Goal: Information Seeking & Learning: Learn about a topic

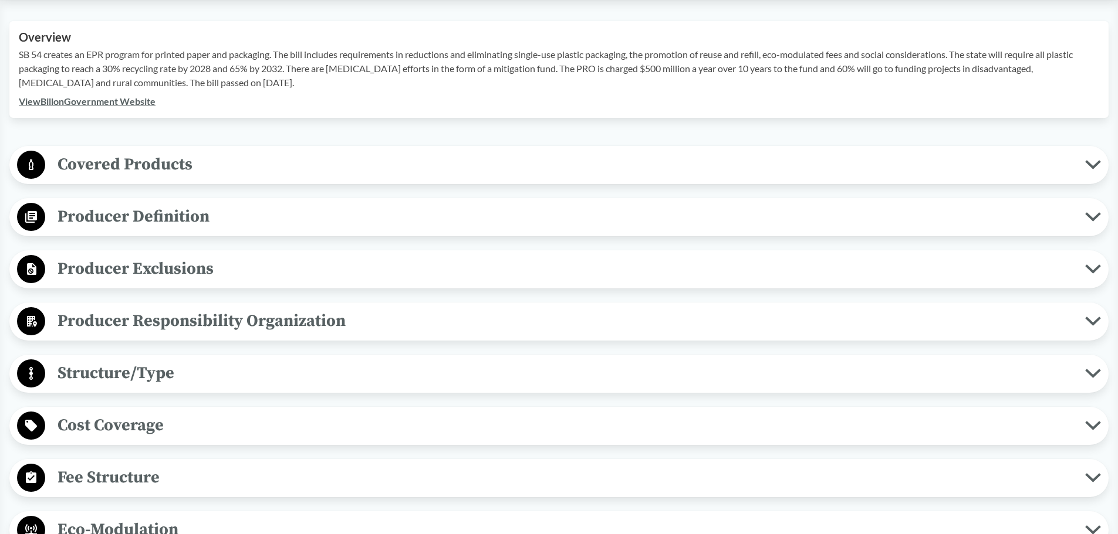
scroll to position [352, 0]
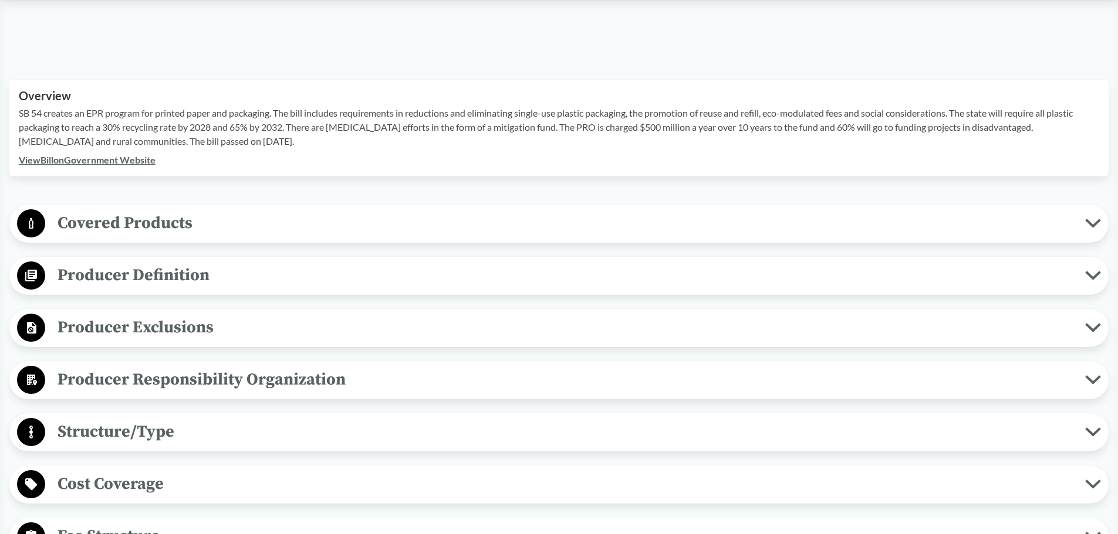
click at [1104, 225] on button "Covered Products" at bounding box center [558, 224] width 1091 height 30
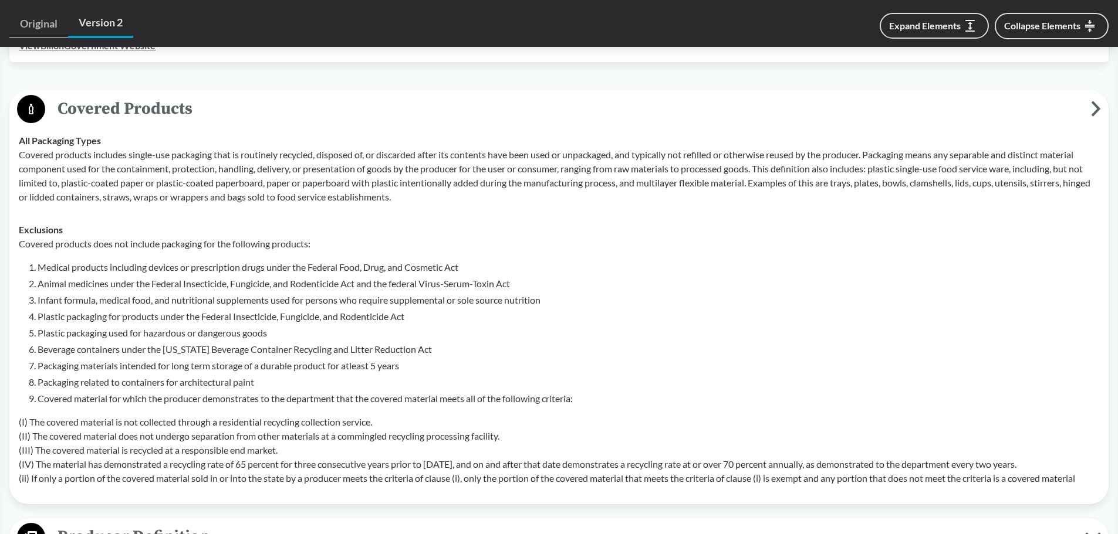
scroll to position [469, 0]
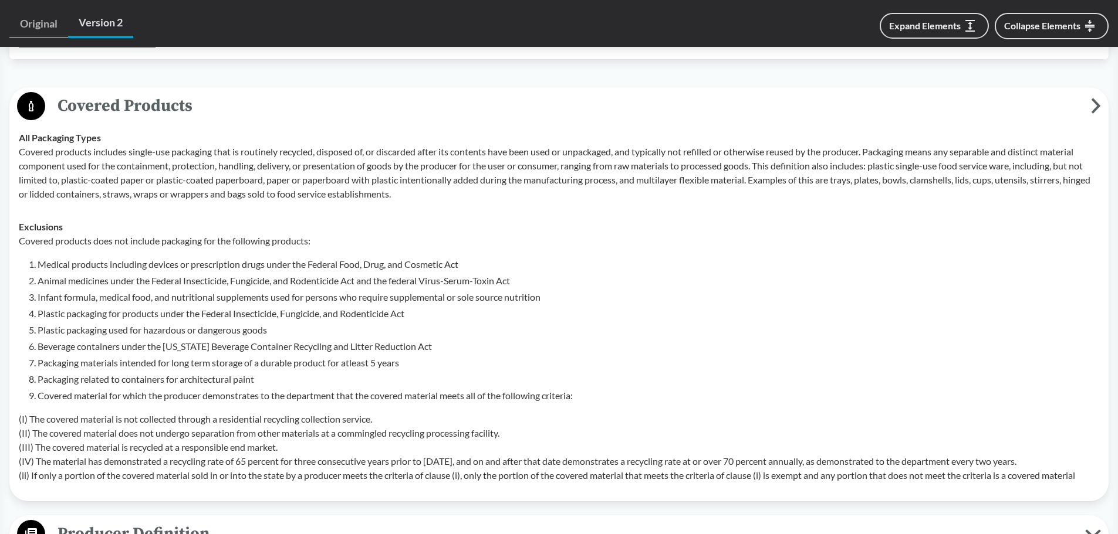
click at [1104, 107] on button "Covered Products" at bounding box center [558, 107] width 1091 height 30
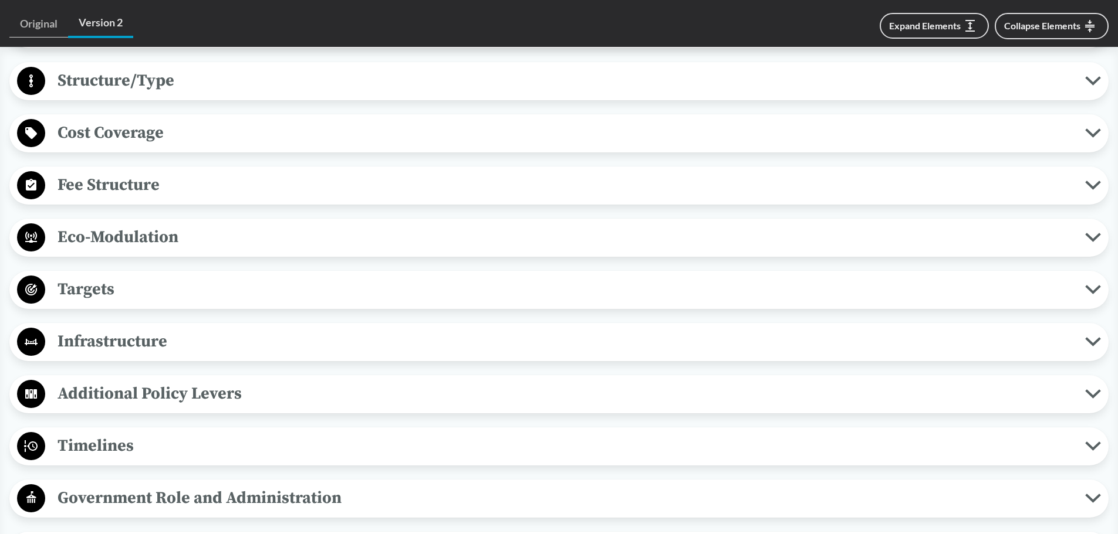
scroll to position [704, 0]
click at [131, 184] on span "Fee Structure" at bounding box center [565, 184] width 1040 height 26
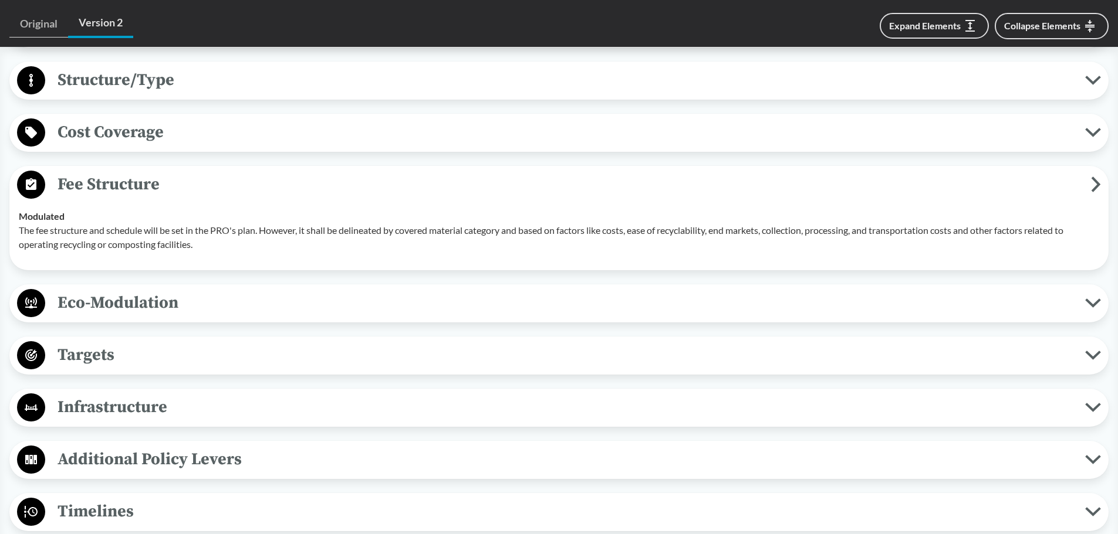
click at [139, 181] on span "Fee Structure" at bounding box center [567, 184] width 1045 height 26
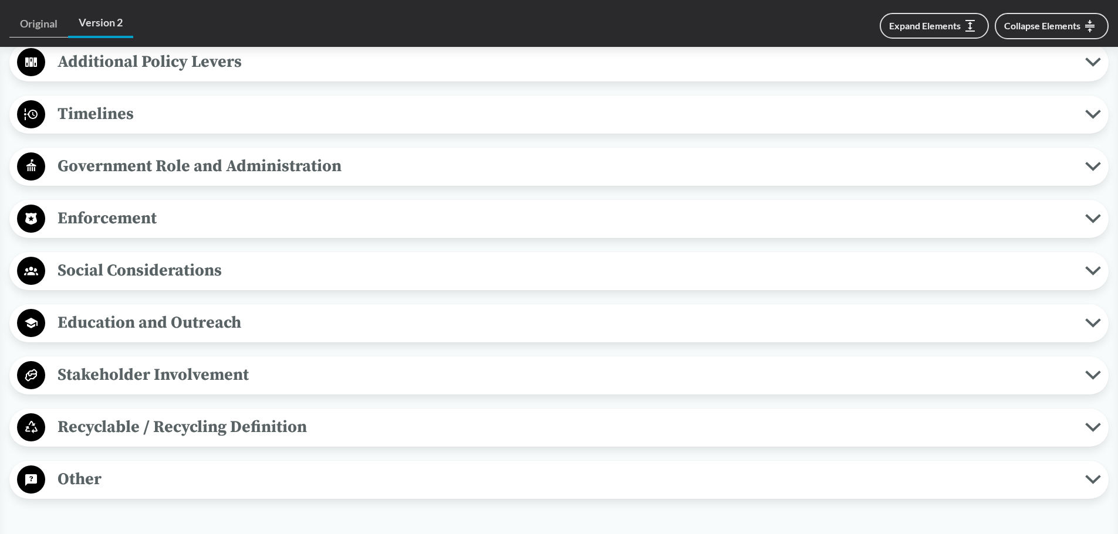
scroll to position [1056, 0]
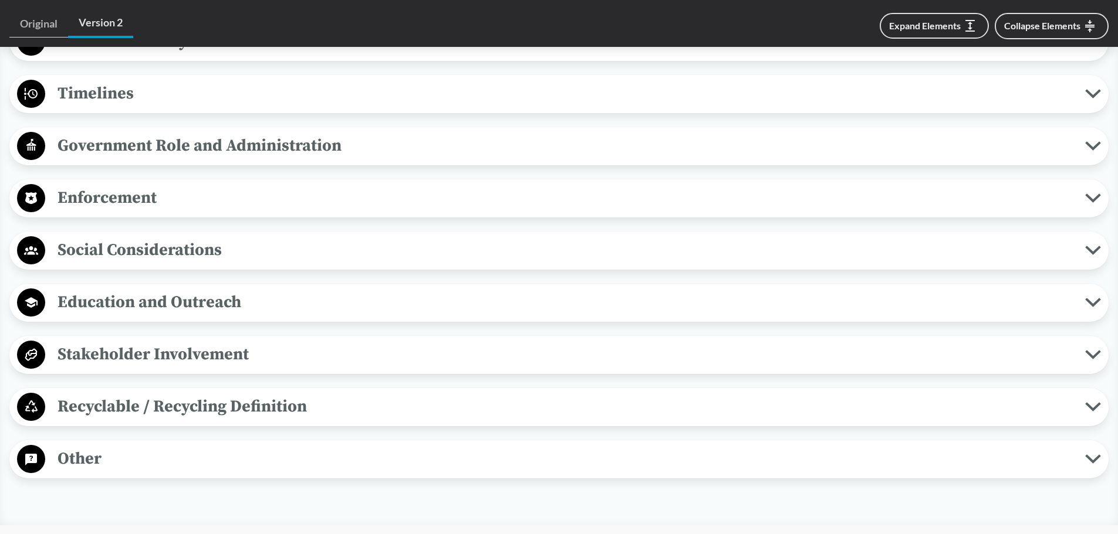
click at [134, 189] on span "Enforcement" at bounding box center [565, 198] width 1040 height 26
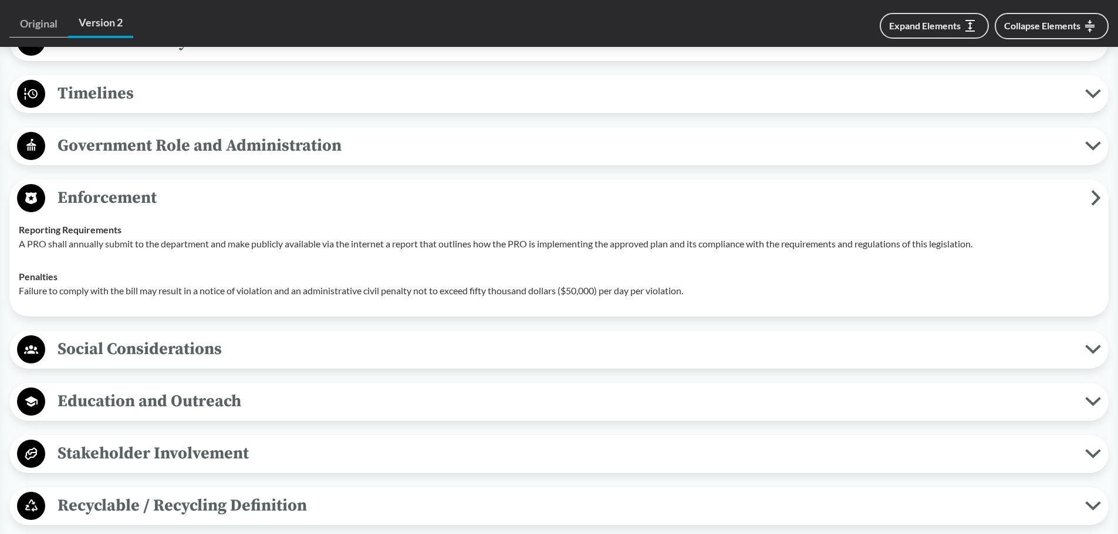
click at [134, 189] on span "Enforcement" at bounding box center [567, 198] width 1045 height 26
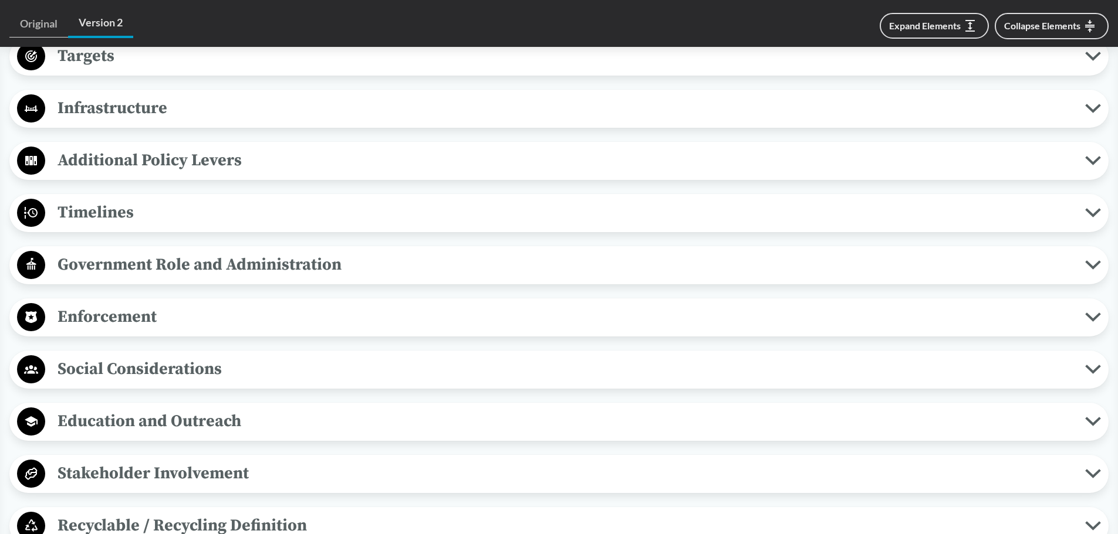
scroll to position [1115, 0]
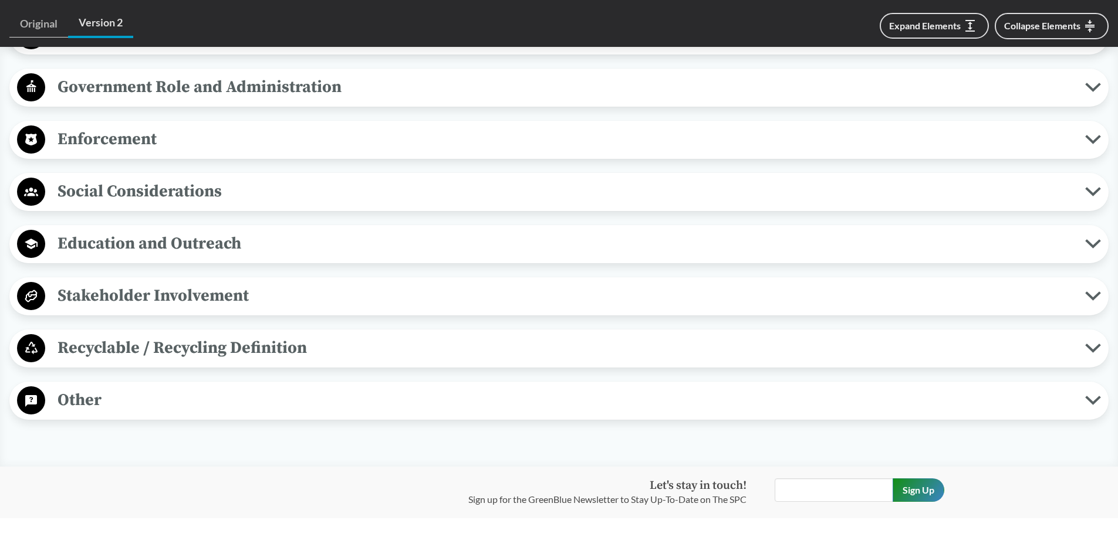
click at [108, 398] on span "Other" at bounding box center [565, 400] width 1040 height 26
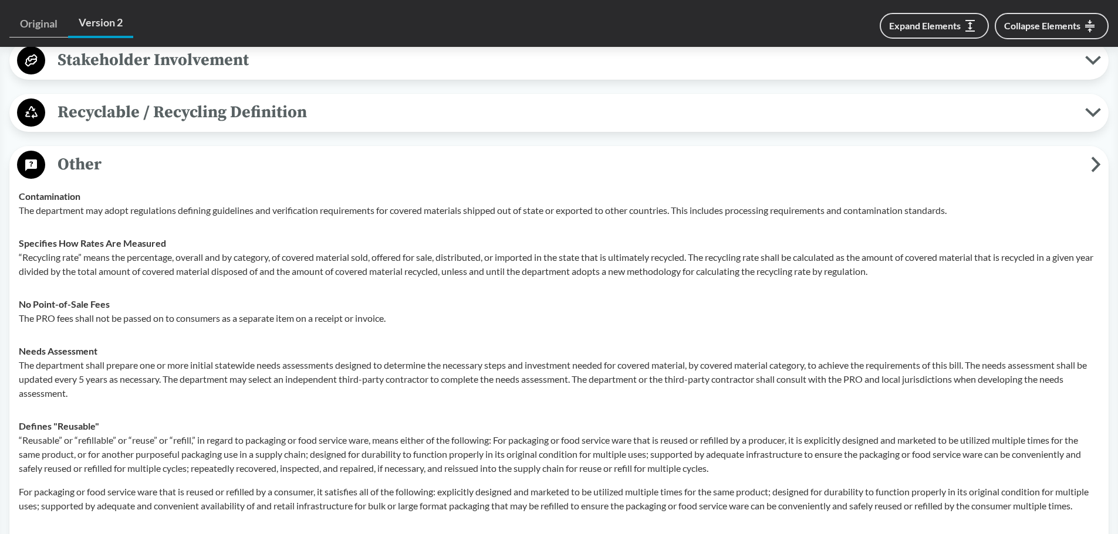
scroll to position [1349, 0]
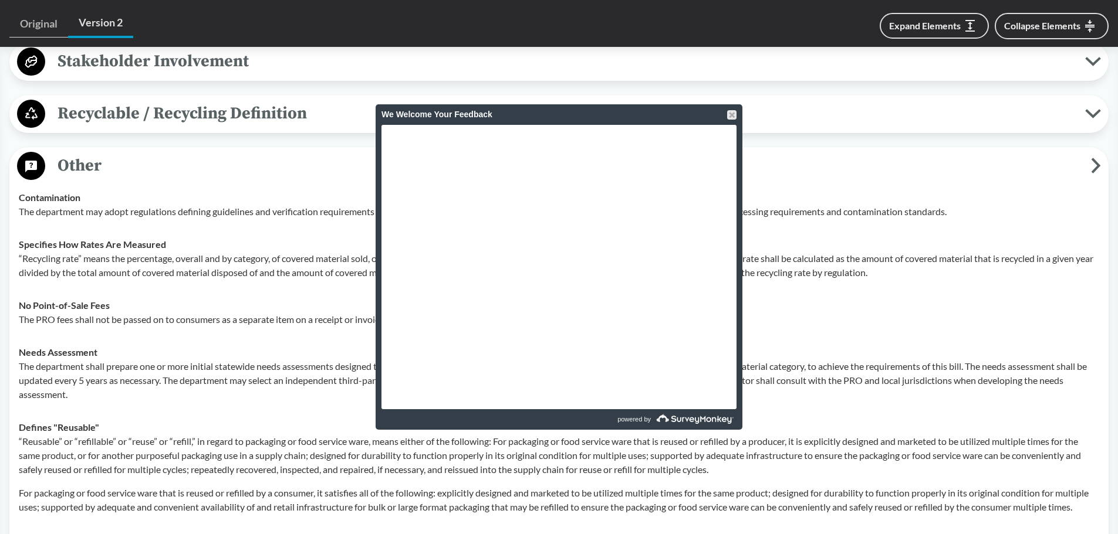
click at [206, 178] on span "Other" at bounding box center [567, 166] width 1045 height 26
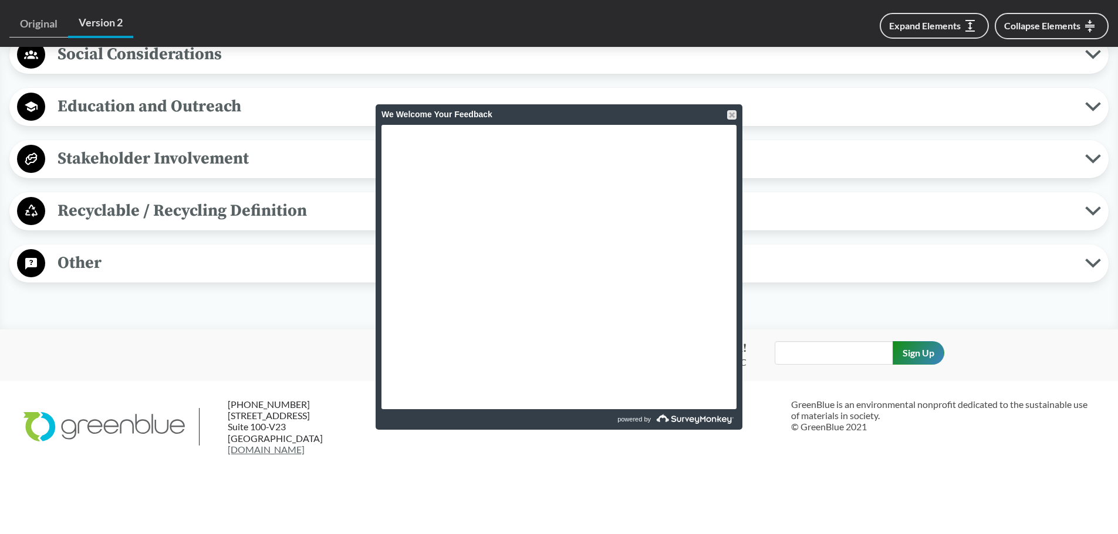
click at [136, 256] on span "Other" at bounding box center [565, 263] width 1040 height 26
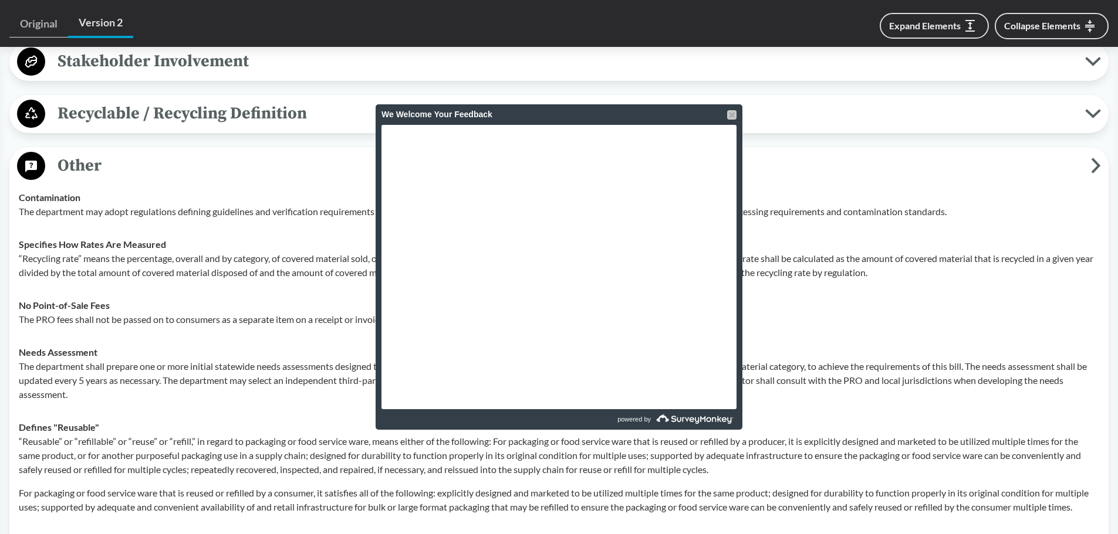
click at [729, 115] on div at bounding box center [731, 114] width 9 height 9
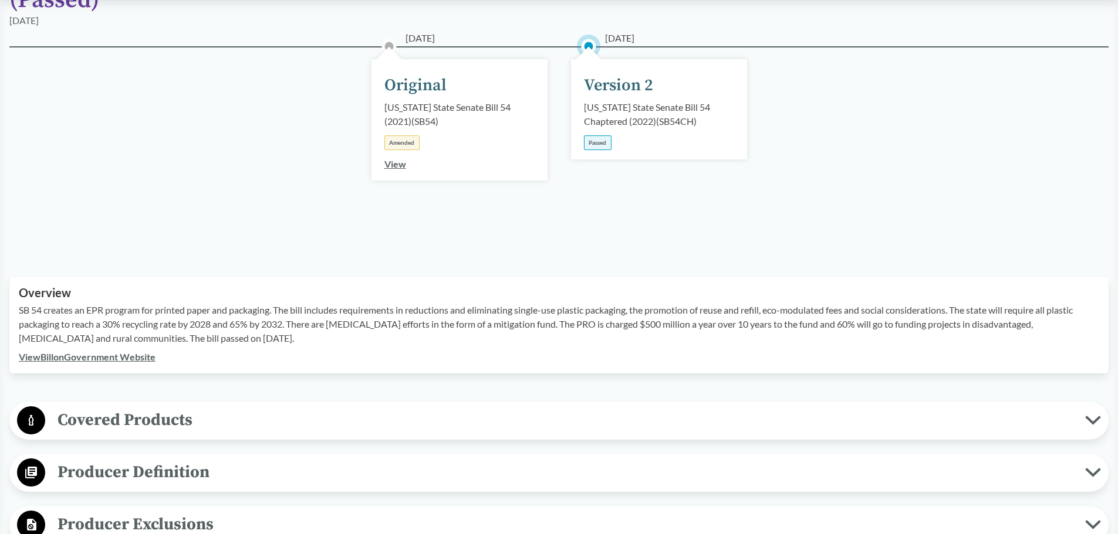
scroll to position [176, 0]
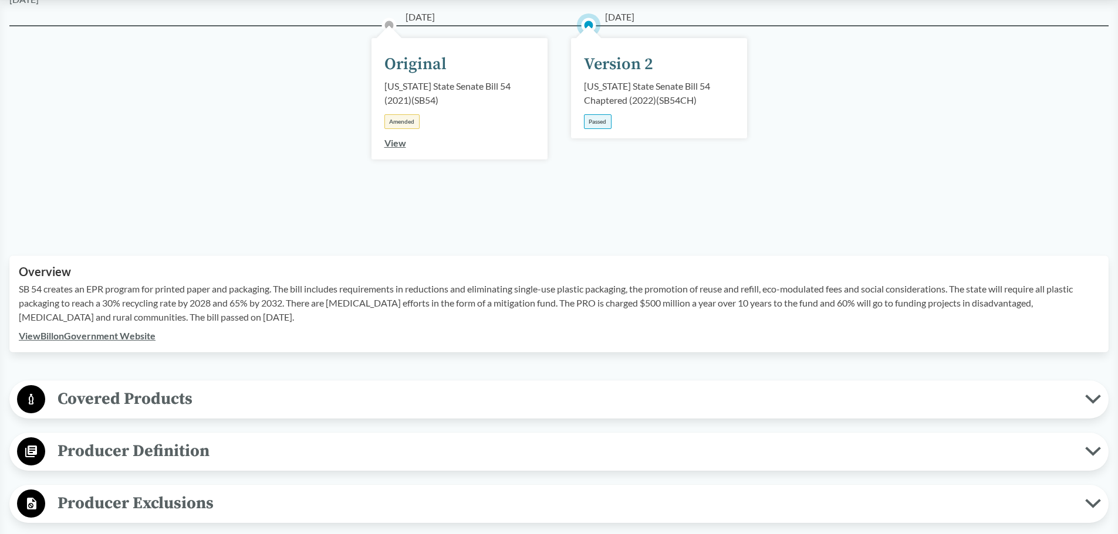
click at [127, 400] on span "Covered Products" at bounding box center [565, 399] width 1040 height 26
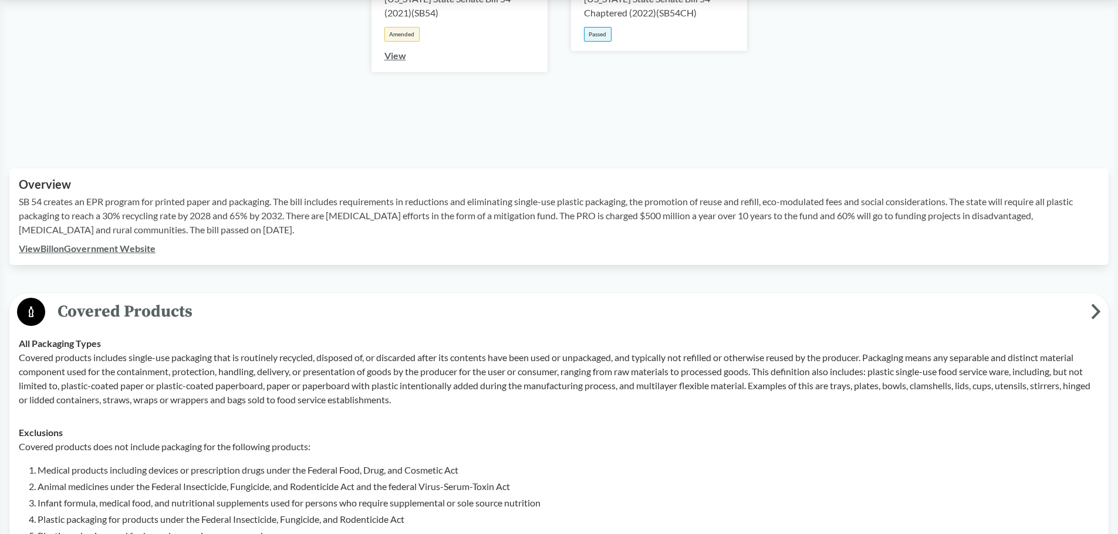
scroll to position [411, 0]
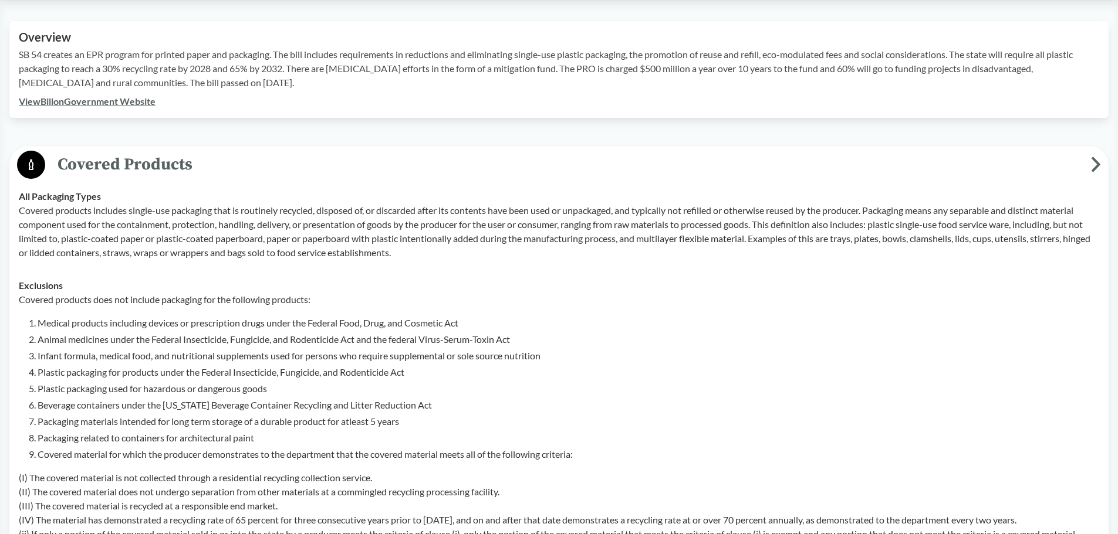
click at [141, 181] on td "All Packaging Types Covered products includes single-use packaging that is rout…" at bounding box center [558, 224] width 1091 height 89
click at [81, 164] on span "Covered Products" at bounding box center [567, 164] width 1045 height 26
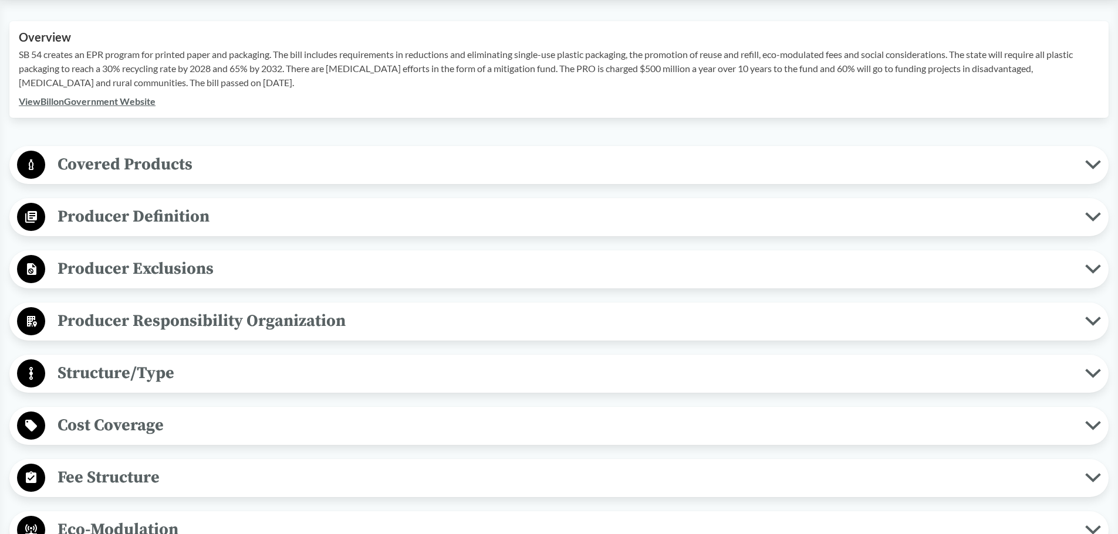
click at [81, 216] on span "Producer Definition" at bounding box center [565, 217] width 1040 height 26
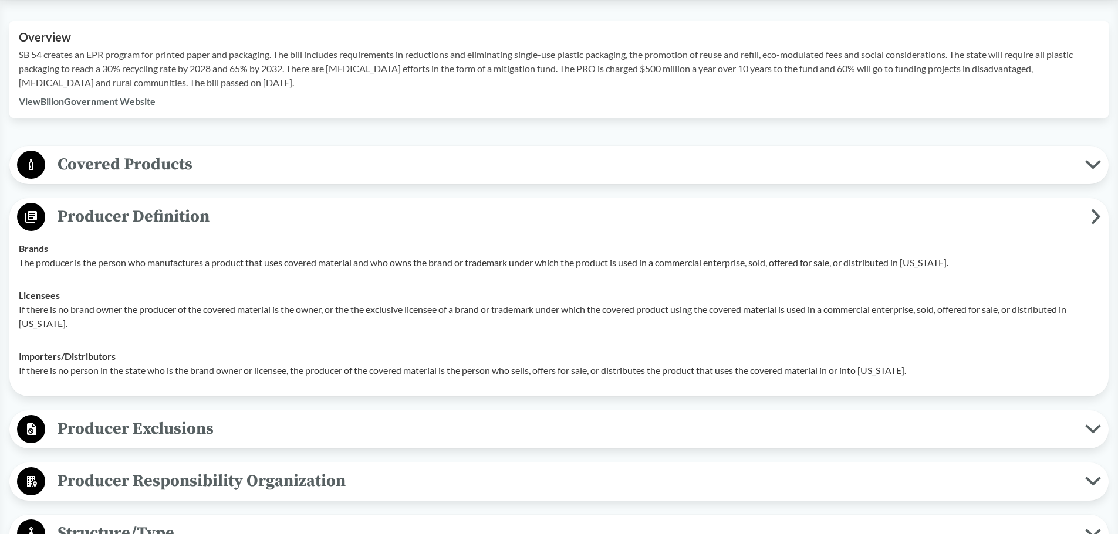
click at [81, 216] on span "Producer Definition" at bounding box center [567, 217] width 1045 height 26
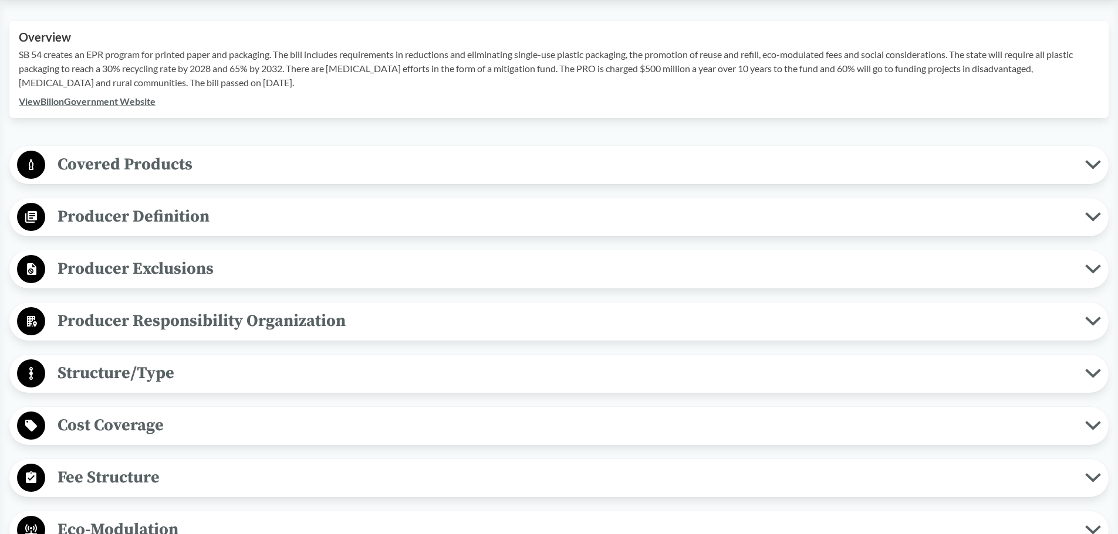
click at [68, 256] on span "Producer Exclusions" at bounding box center [565, 269] width 1040 height 26
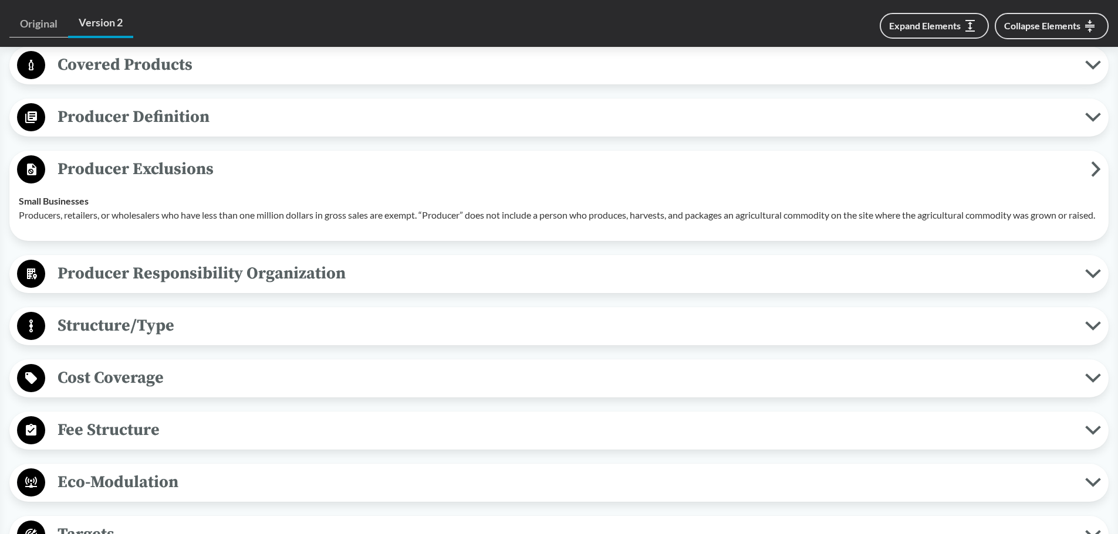
scroll to position [528, 0]
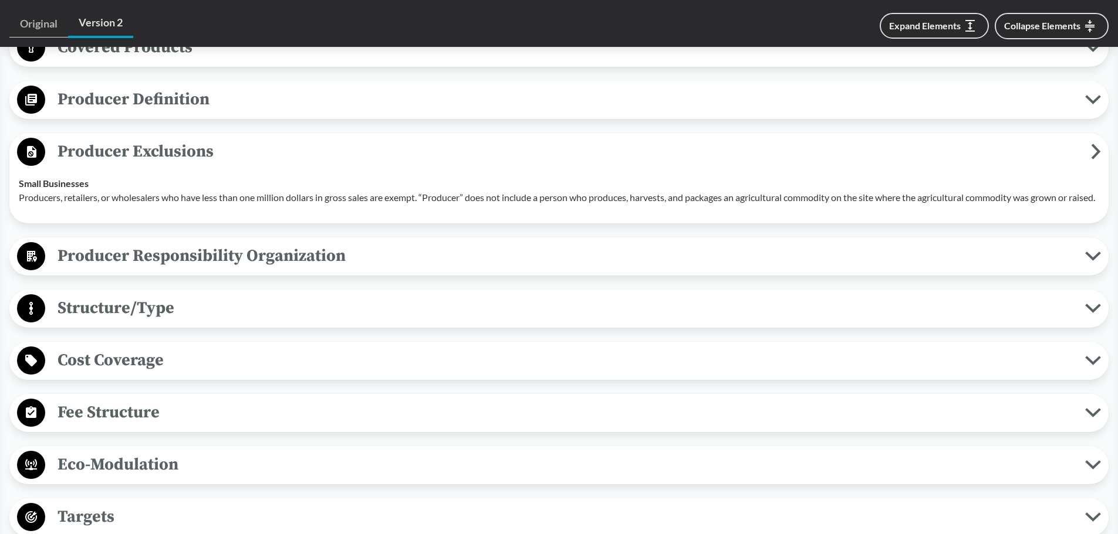
click at [97, 161] on span "Producer Exclusions" at bounding box center [567, 151] width 1045 height 26
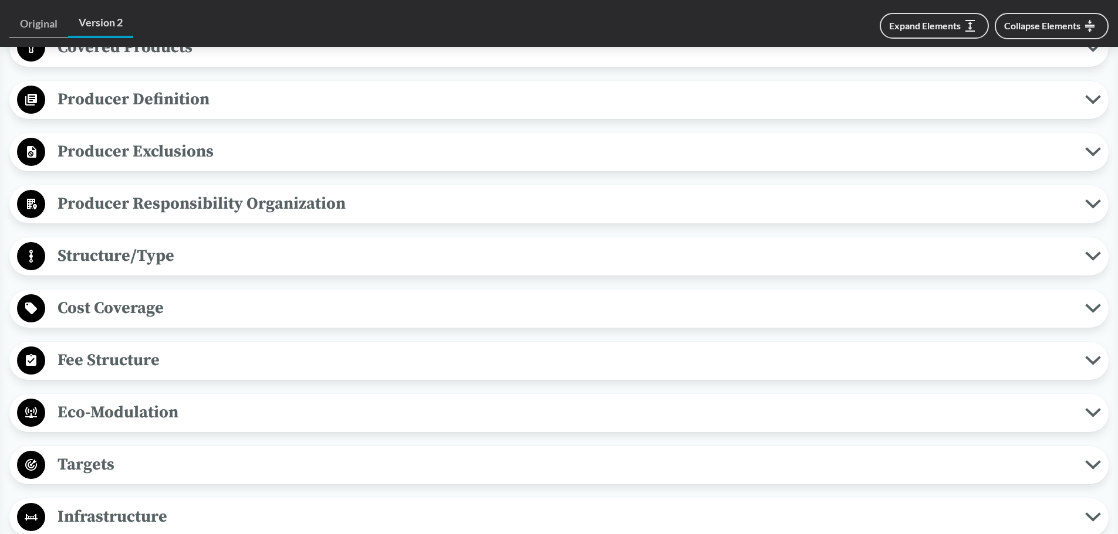
click at [104, 204] on span "Producer Responsibility Organization" at bounding box center [565, 204] width 1040 height 26
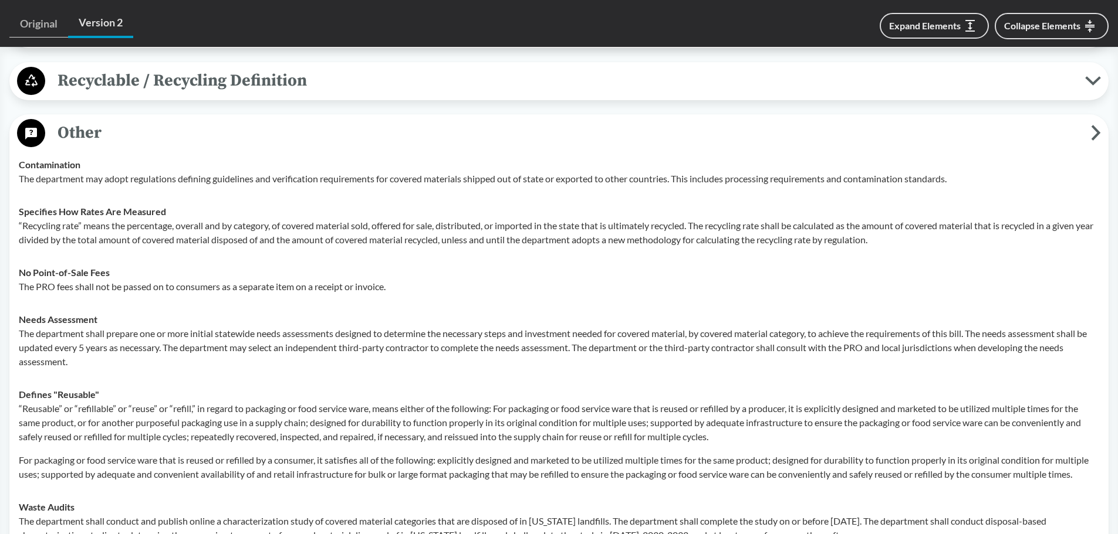
scroll to position [1584, 0]
click at [159, 280] on p "The PRO fees shall not be passed on to consumers as a separate item on a receip…" at bounding box center [559, 287] width 1080 height 14
click at [242, 269] on div "No Point-of-Sale Fees The PRO fees shall not be passed on to consumers as a sep…" at bounding box center [559, 280] width 1080 height 28
click at [207, 159] on div "Contamination The department may adopt regulations defining guidelines and veri…" at bounding box center [559, 172] width 1080 height 28
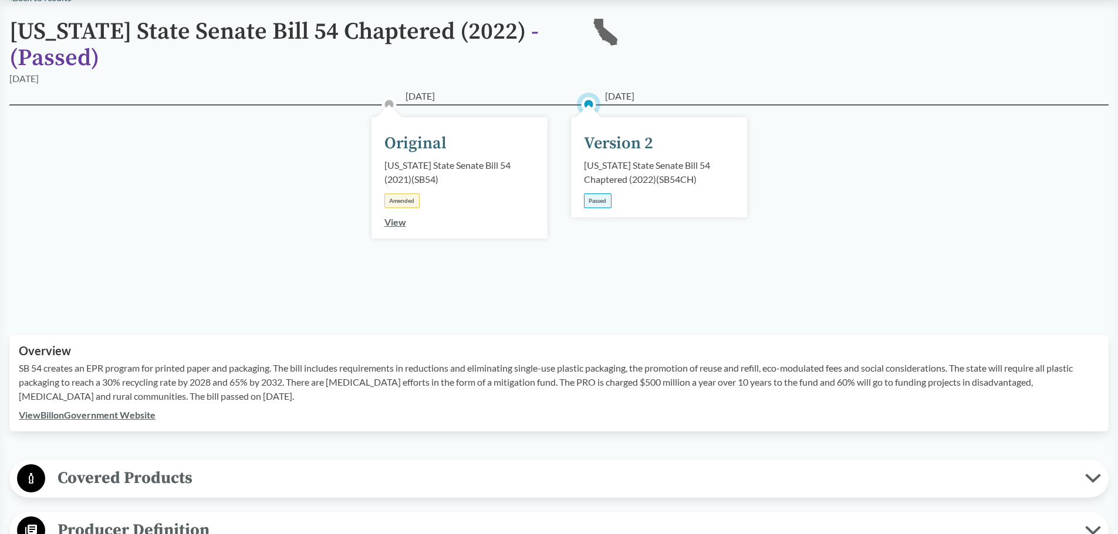
scroll to position [0, 0]
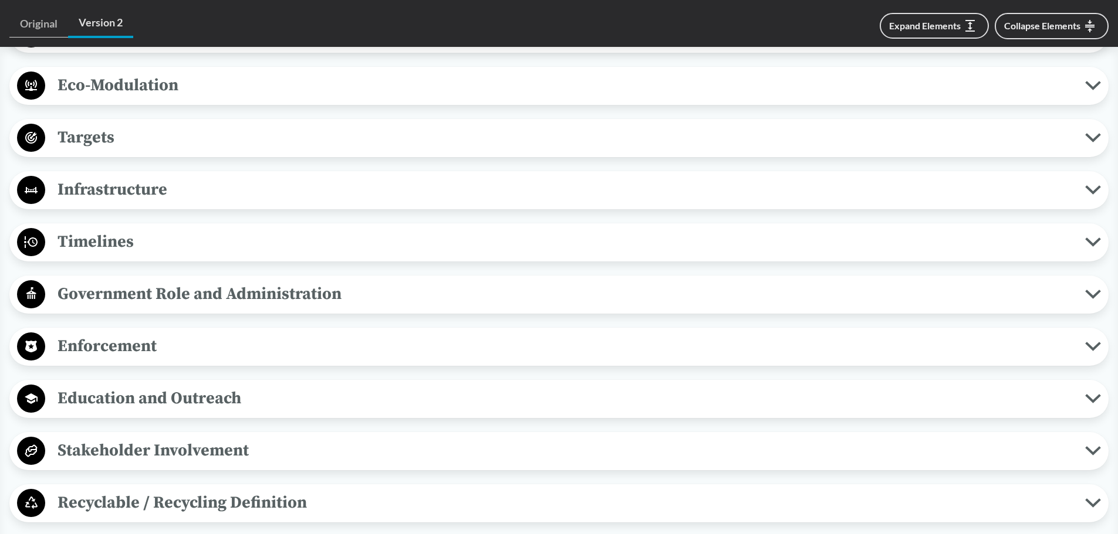
scroll to position [1056, 0]
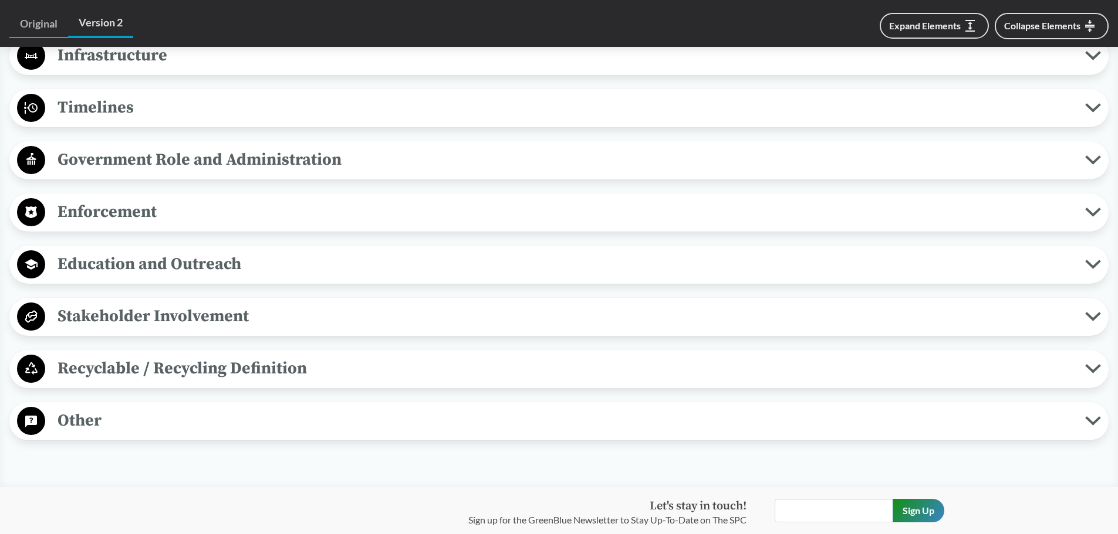
click at [80, 432] on span "Other" at bounding box center [565, 421] width 1040 height 26
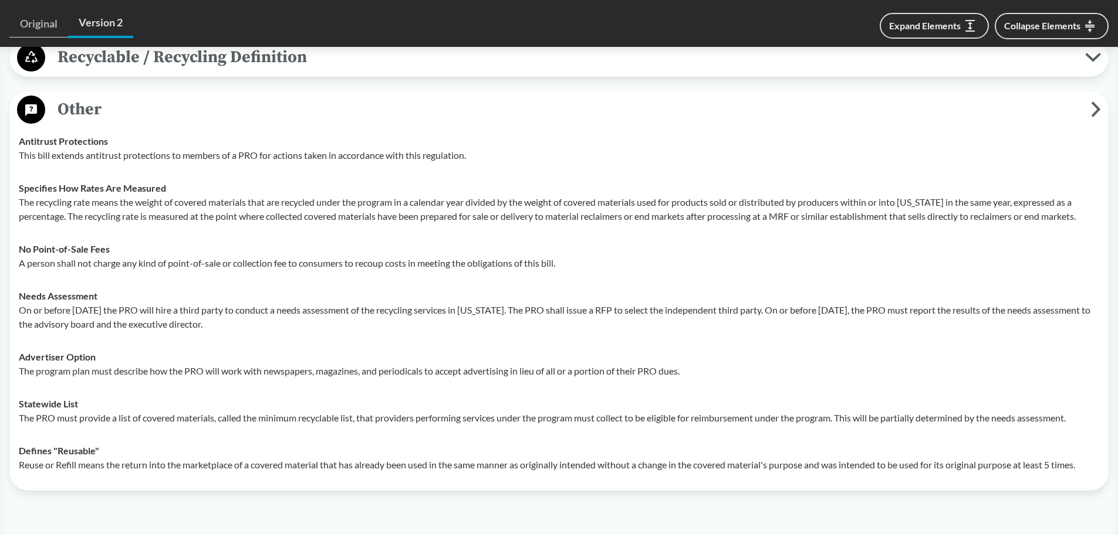
scroll to position [1349, 0]
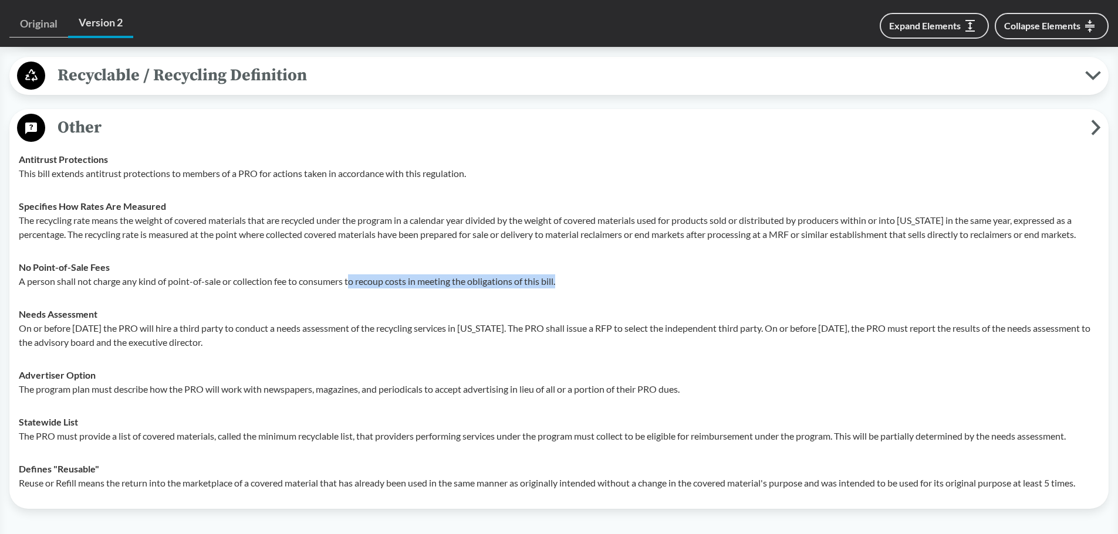
drag, startPoint x: 571, startPoint y: 280, endPoint x: 352, endPoint y: 283, distance: 218.9
click at [352, 283] on p "A person shall not charge any kind of point-of-sale or collection fee to consum…" at bounding box center [559, 282] width 1080 height 14
click at [181, 245] on td "Specifies How Rates Are Measured The recycling rate means the weight of covered…" at bounding box center [558, 220] width 1091 height 61
click at [184, 252] on td "No Point-of-Sale Fees A person shall not charge any kind of point-of-sale or co…" at bounding box center [558, 274] width 1091 height 47
drag, startPoint x: 15, startPoint y: 283, endPoint x: 563, endPoint y: 283, distance: 547.4
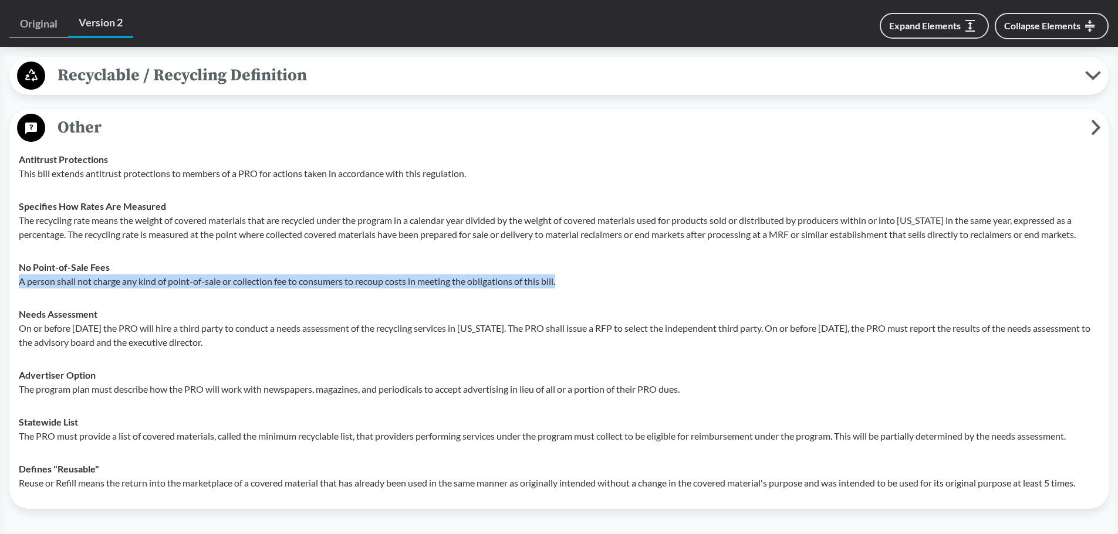
click at [563, 283] on td "No Point-of-Sale Fees A person shall not charge any kind of point-of-sale or co…" at bounding box center [558, 274] width 1091 height 47
copy p "A person shall not charge any kind of point-of-sale or collection fee to consum…"
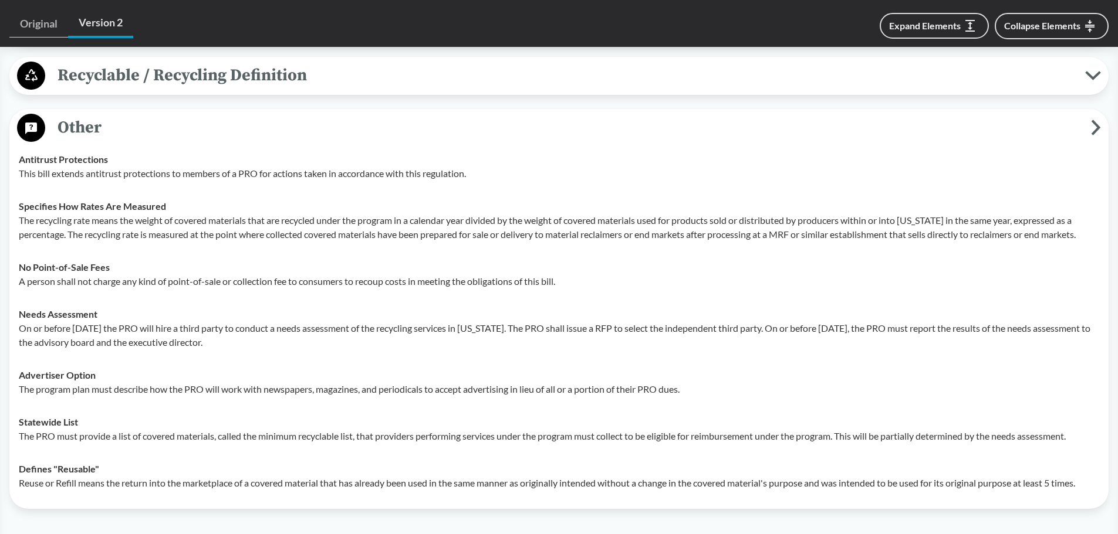
click at [180, 268] on div "No Point-of-Sale Fees A person shall not charge any kind of point-of-sale or co…" at bounding box center [559, 274] width 1080 height 28
